Goal: Task Accomplishment & Management: Manage account settings

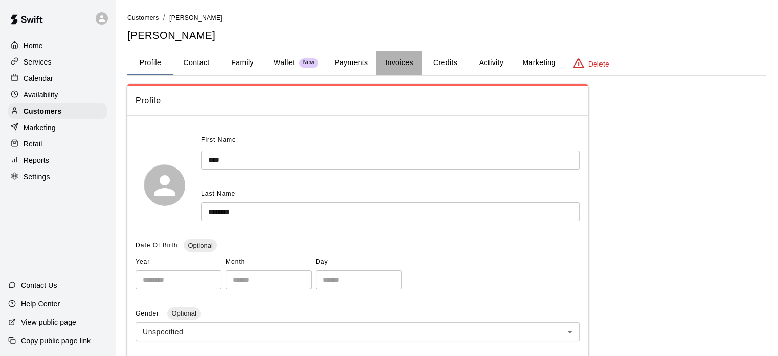
click at [403, 55] on button "Invoices" at bounding box center [399, 63] width 46 height 25
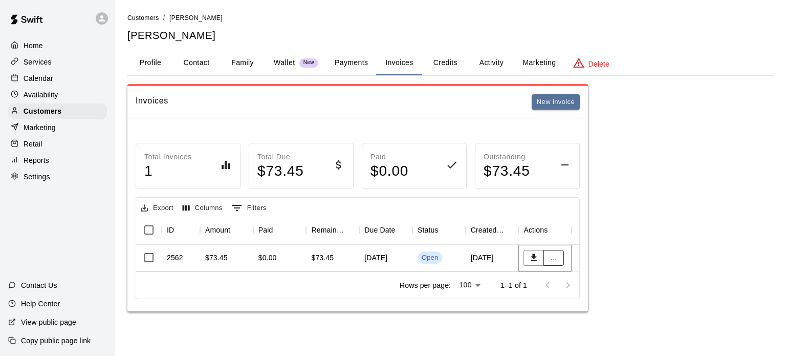
click at [554, 259] on button "..." at bounding box center [554, 258] width 20 height 16
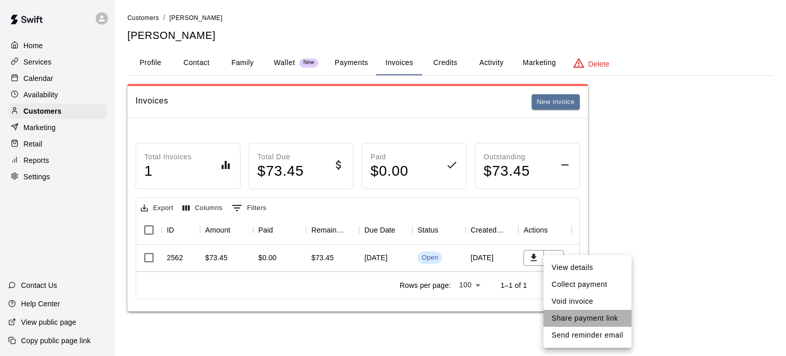
click at [578, 317] on li "Share payment link" at bounding box center [588, 318] width 88 height 17
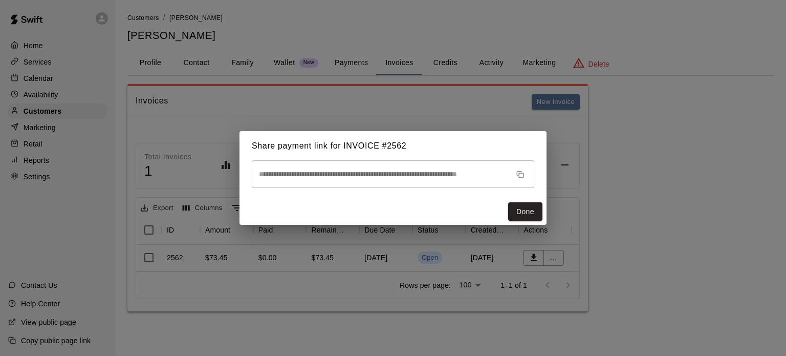
click at [523, 173] on rect "button" at bounding box center [521, 175] width 5 height 5
click at [527, 206] on button "Done" at bounding box center [525, 211] width 34 height 19
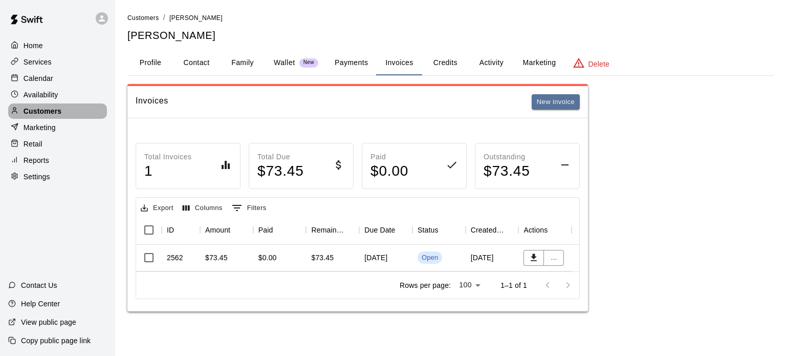
click at [53, 119] on div "Customers" at bounding box center [57, 110] width 99 height 15
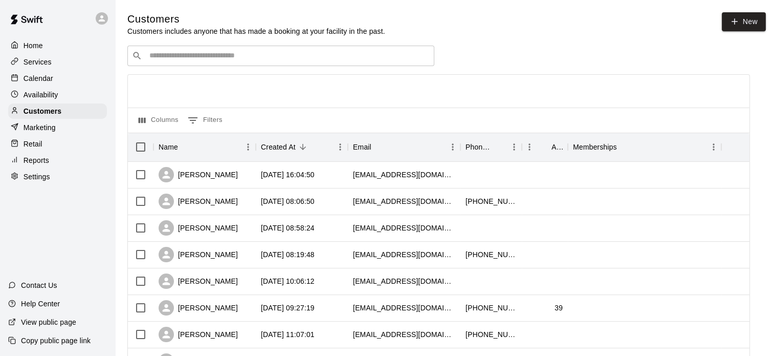
click at [262, 55] on input "Search customers by name or email" at bounding box center [288, 56] width 284 height 10
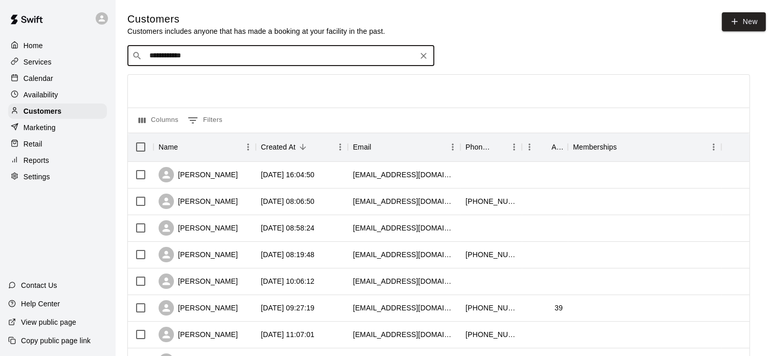
type input "**********"
click at [242, 85] on div "DAWN BELANGER dawn_marie08@hotmail.com" at bounding box center [291, 84] width 270 height 22
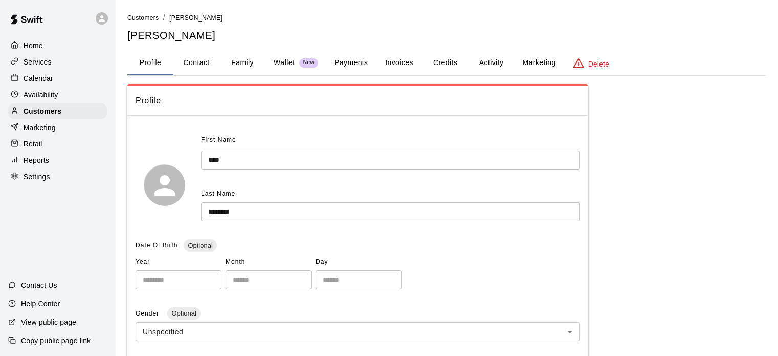
click at [401, 60] on button "Invoices" at bounding box center [399, 63] width 46 height 25
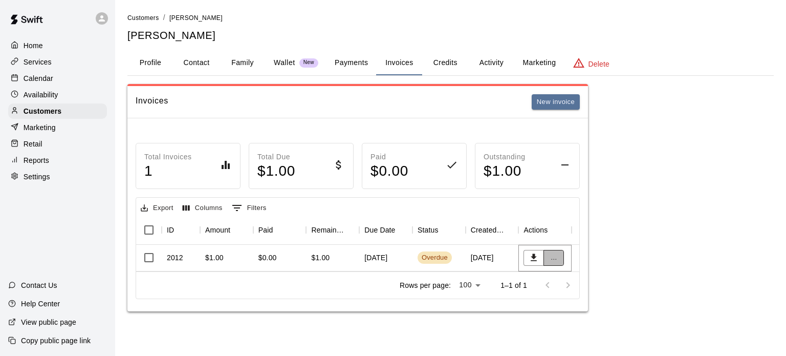
click at [556, 257] on button "..." at bounding box center [554, 258] width 20 height 16
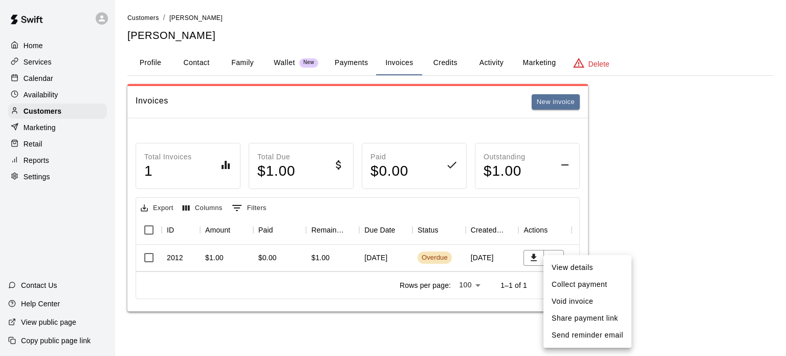
click at [569, 235] on div at bounding box center [393, 178] width 786 height 356
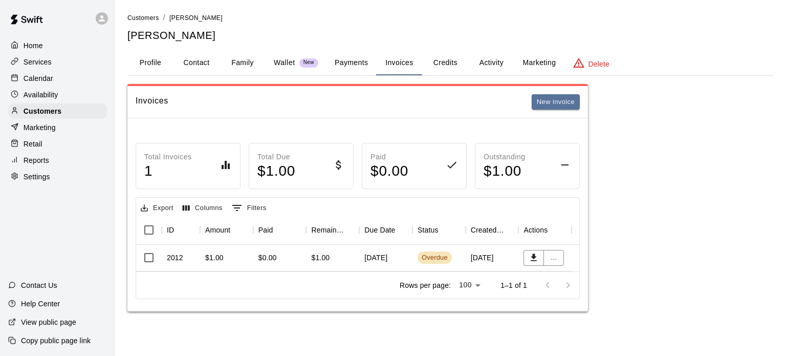
click at [440, 253] on div "Overdue" at bounding box center [435, 258] width 26 height 10
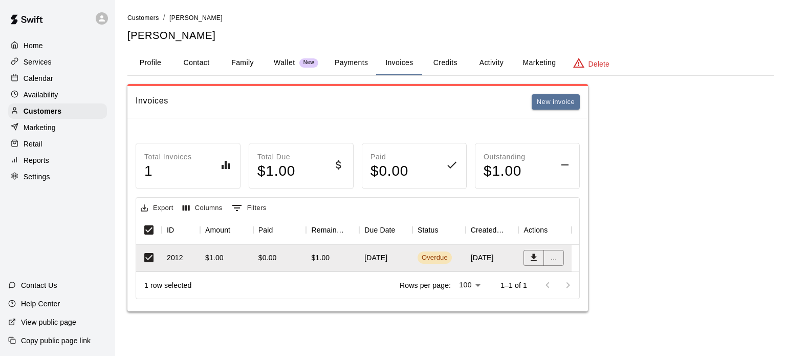
click at [387, 65] on button "Invoices" at bounding box center [399, 63] width 46 height 25
click at [555, 107] on button "New invoice" at bounding box center [556, 102] width 48 height 16
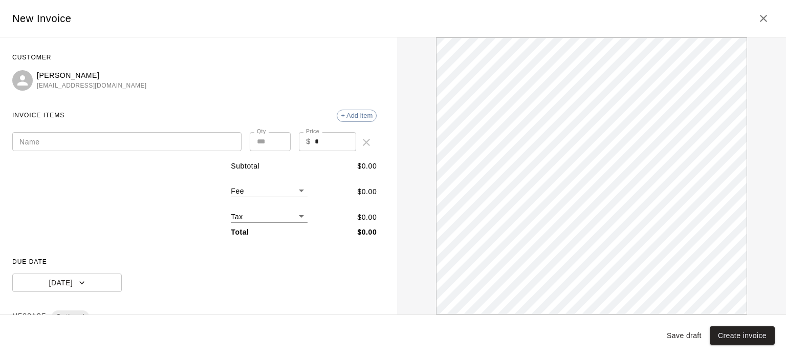
click at [141, 142] on input "Name" at bounding box center [126, 141] width 229 height 19
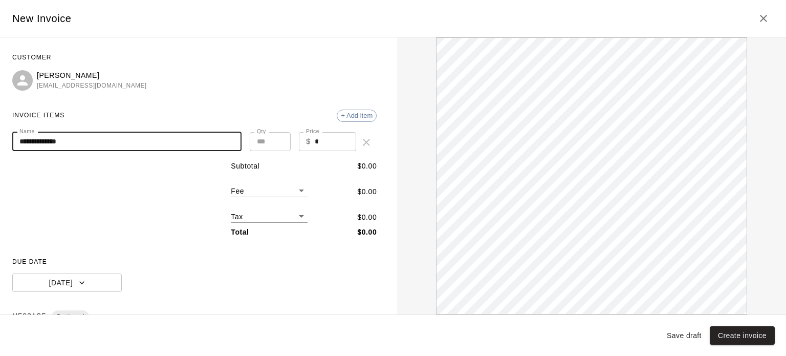
type input "**********"
click at [315, 137] on input "*" at bounding box center [336, 141] width 42 height 19
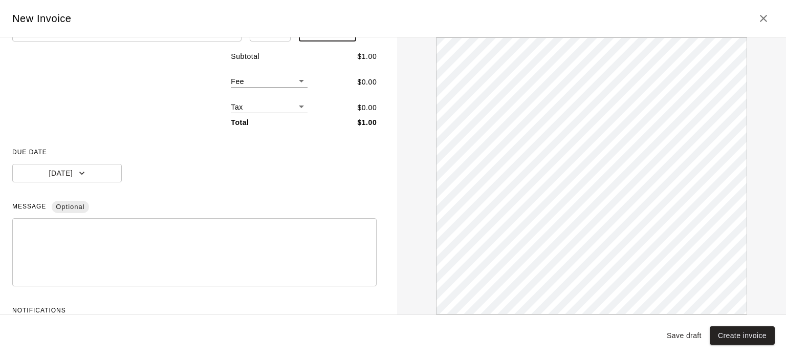
scroll to position [149, 0]
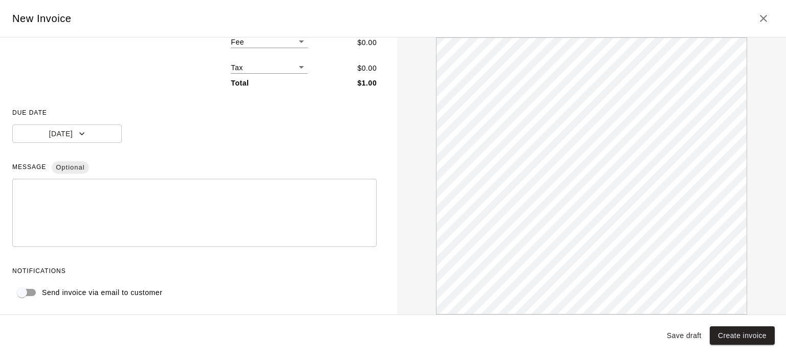
type input "****"
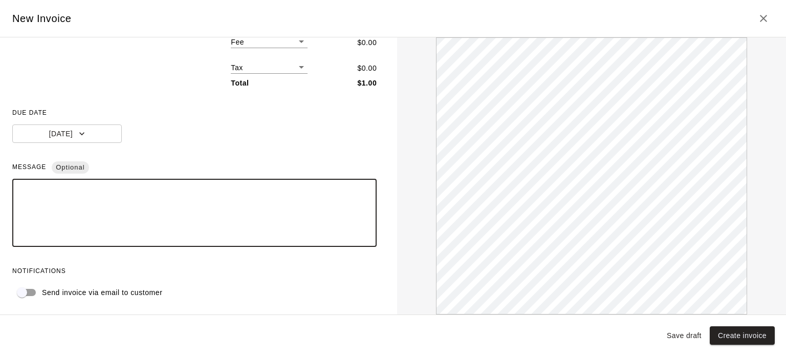
click at [169, 219] on textarea at bounding box center [194, 212] width 350 height 51
type textarea "*******"
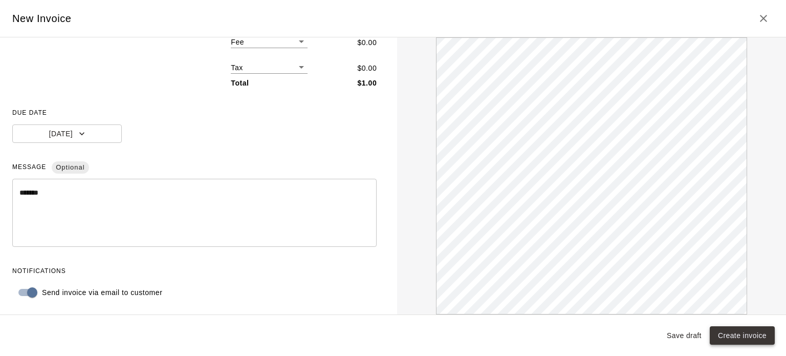
click at [738, 333] on button "Create invoice" at bounding box center [742, 335] width 65 height 19
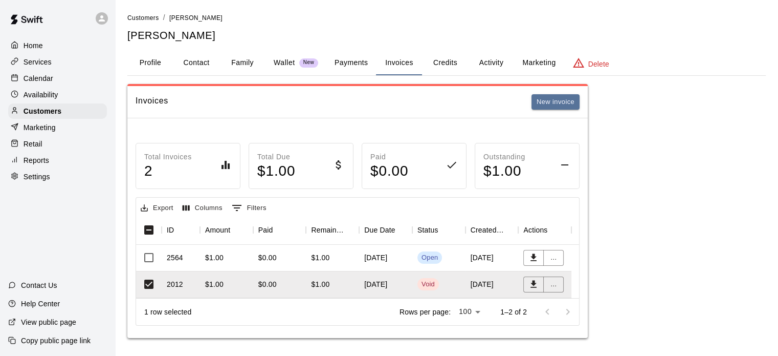
click at [387, 255] on div "[DATE]" at bounding box center [385, 258] width 53 height 27
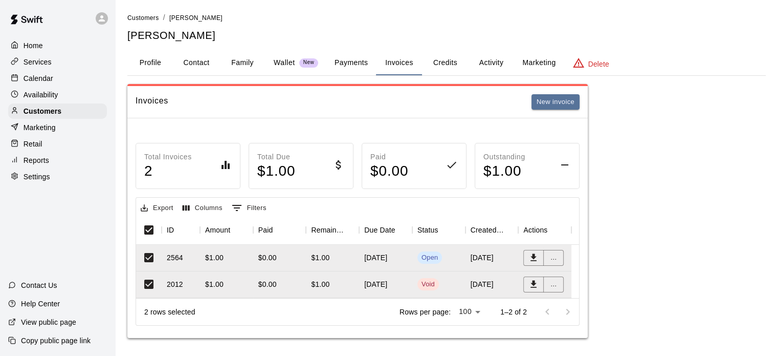
click at [405, 63] on button "Invoices" at bounding box center [399, 63] width 46 height 25
click at [544, 99] on button "New invoice" at bounding box center [556, 102] width 48 height 16
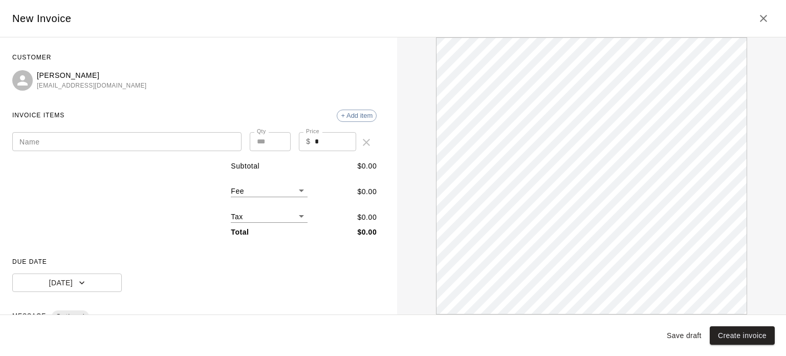
click at [187, 141] on input "Name" at bounding box center [126, 141] width 229 height 19
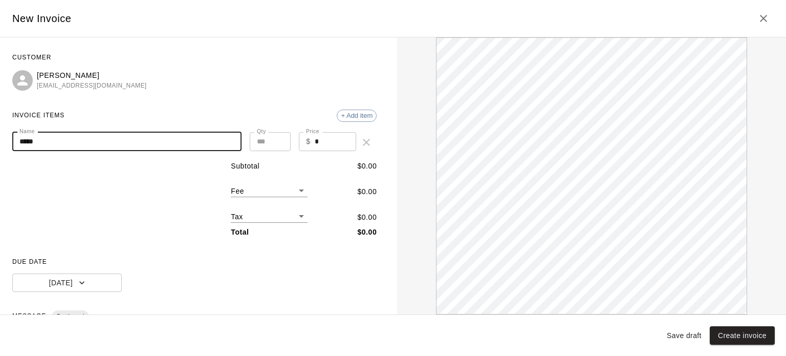
type input "*****"
click at [317, 141] on input "*" at bounding box center [336, 141] width 42 height 19
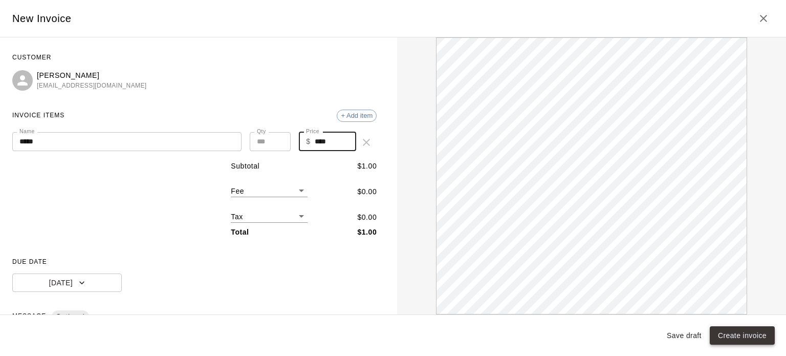
type input "****"
click at [740, 333] on button "Create invoice" at bounding box center [742, 335] width 65 height 19
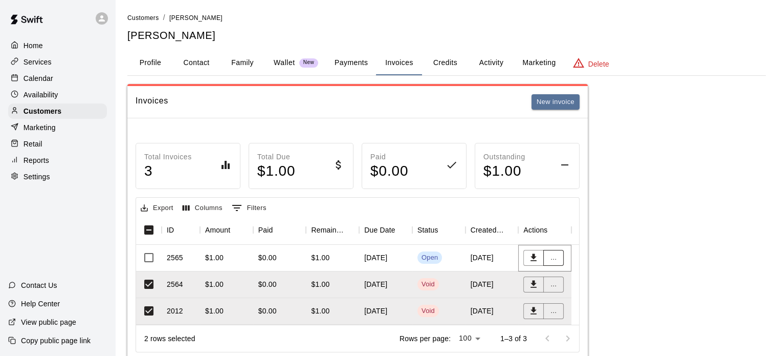
click at [549, 257] on button "..." at bounding box center [554, 258] width 20 height 16
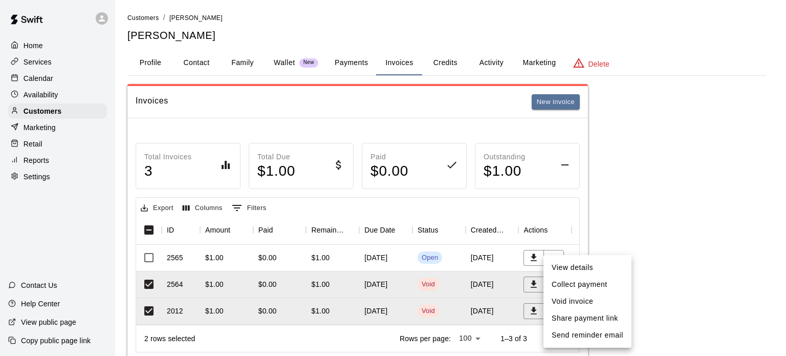
click at [567, 283] on li "Collect payment" at bounding box center [588, 284] width 88 height 17
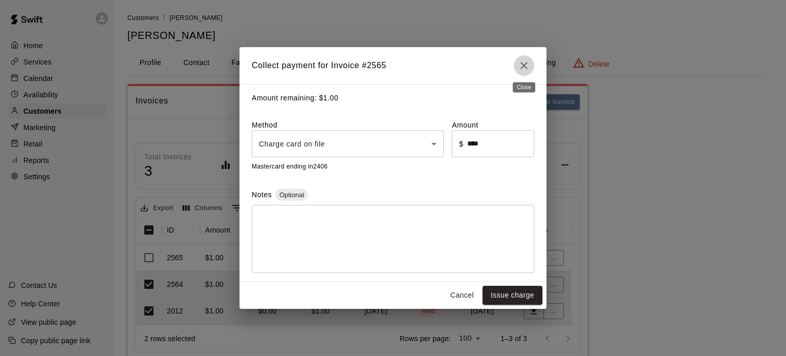
click at [526, 62] on icon "Close" at bounding box center [524, 65] width 7 height 7
type input "*"
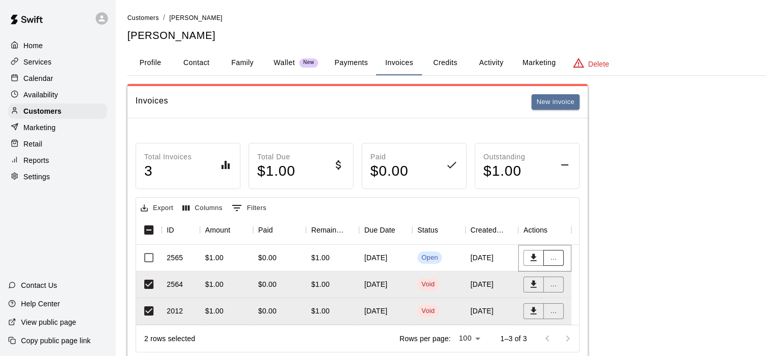
click at [549, 251] on button "..." at bounding box center [554, 258] width 20 height 16
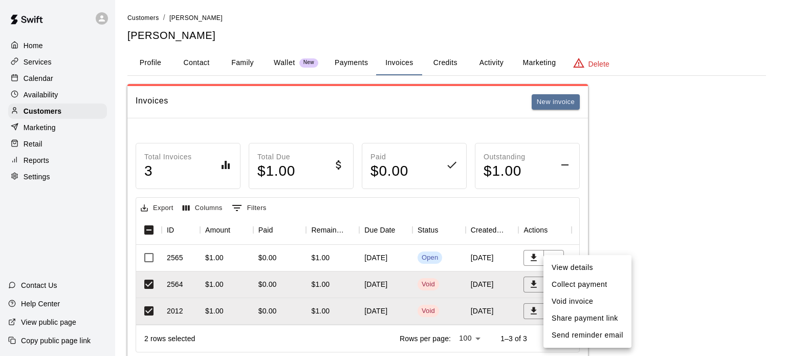
click at [577, 330] on li "Send reminder email" at bounding box center [588, 335] width 88 height 17
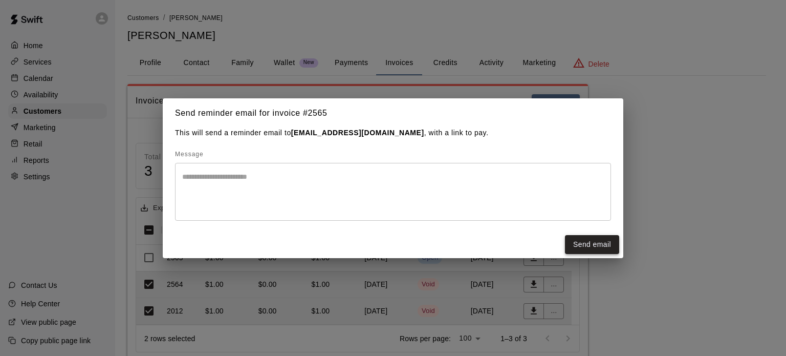
click at [587, 242] on button "Send email" at bounding box center [592, 244] width 54 height 19
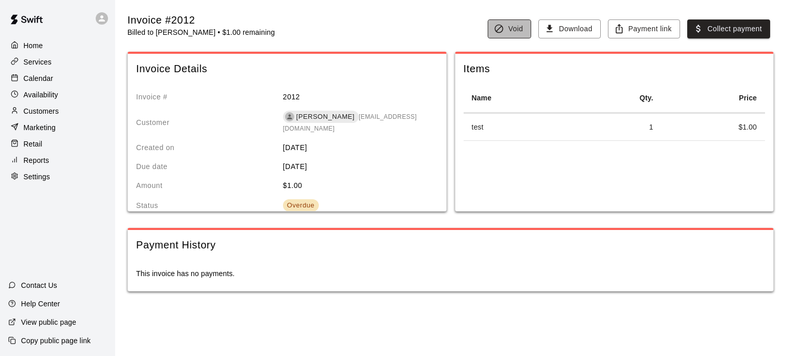
click at [510, 25] on button "Void" at bounding box center [510, 28] width 44 height 19
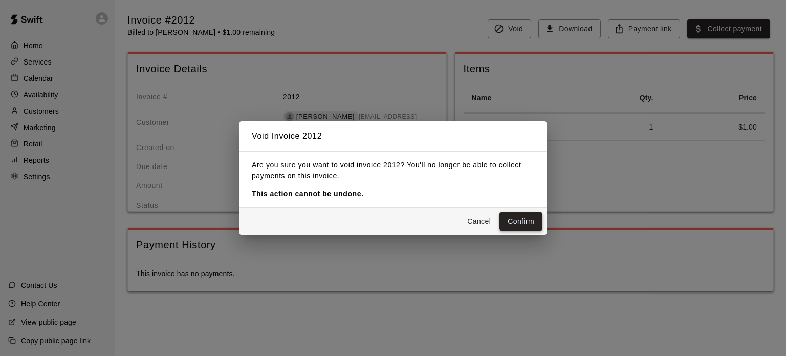
click at [519, 225] on button "Confirm" at bounding box center [521, 221] width 43 height 19
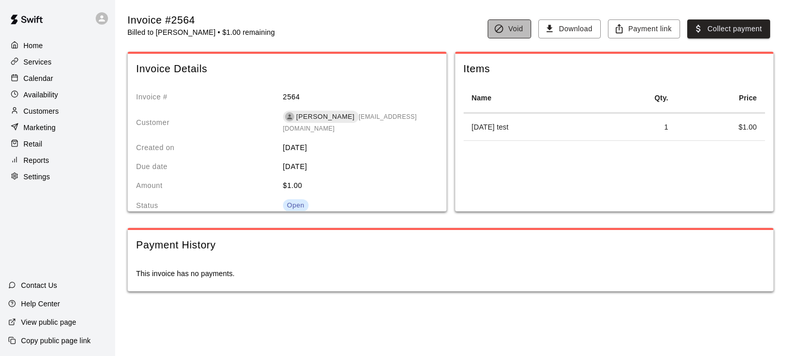
click at [500, 33] on icon "button" at bounding box center [499, 29] width 10 height 10
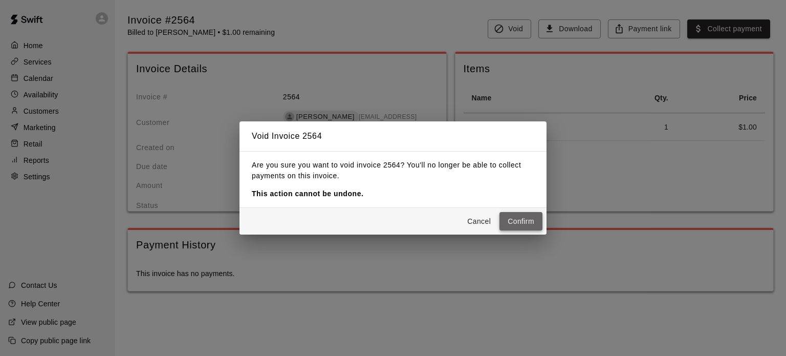
click at [517, 219] on button "Confirm" at bounding box center [521, 221] width 43 height 19
